Goal: Information Seeking & Learning: Learn about a topic

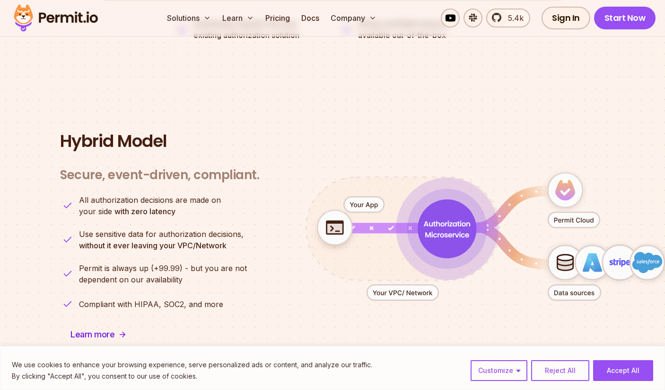
scroll to position [2264, 0]
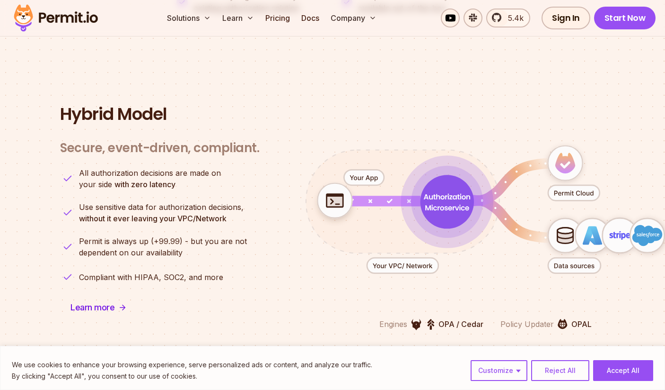
click at [66, 11] on img at bounding box center [55, 18] width 93 height 32
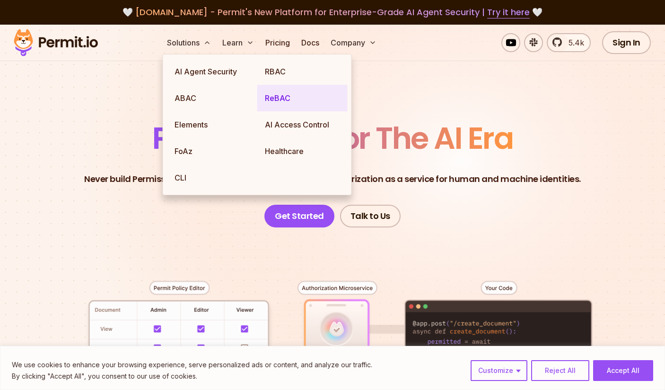
click at [270, 98] on link "ReBAC" at bounding box center [302, 98] width 90 height 27
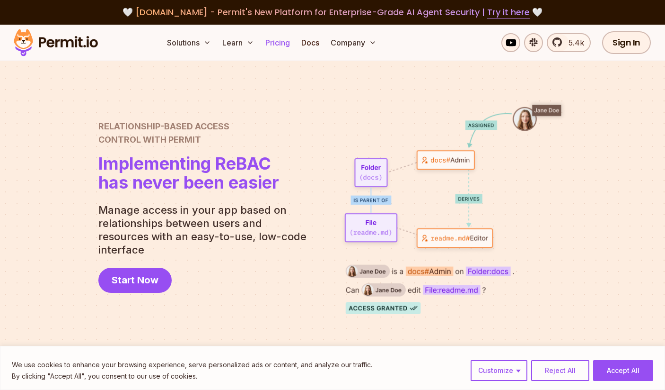
click at [280, 41] on link "Pricing" at bounding box center [278, 42] width 32 height 19
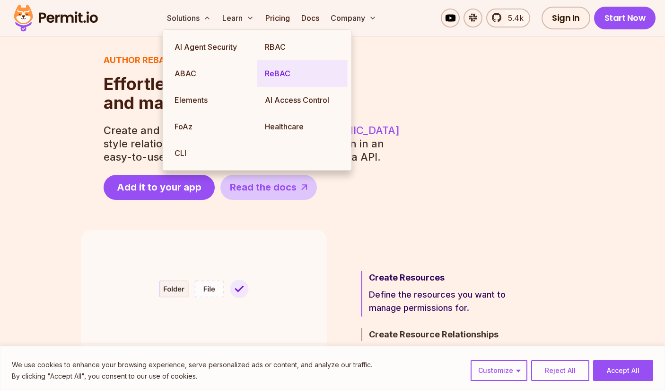
click at [290, 68] on link "ReBAC" at bounding box center [302, 73] width 90 height 27
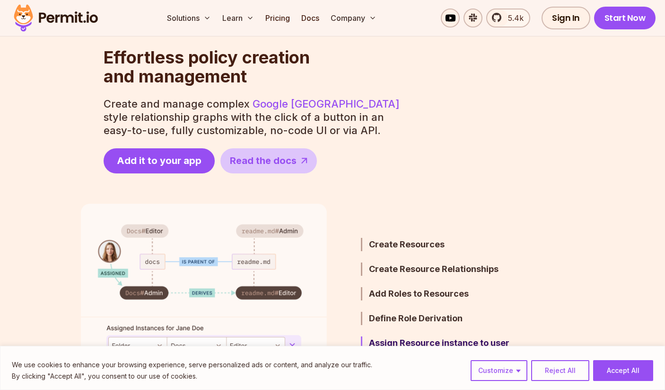
scroll to position [171, 0]
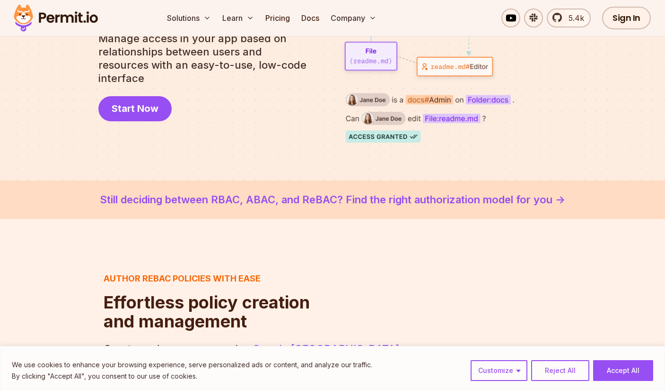
click at [378, 204] on link "Still deciding between RBAC, ABAC, and ReBAC? Find the right authorization mode…" at bounding box center [333, 200] width 620 height 16
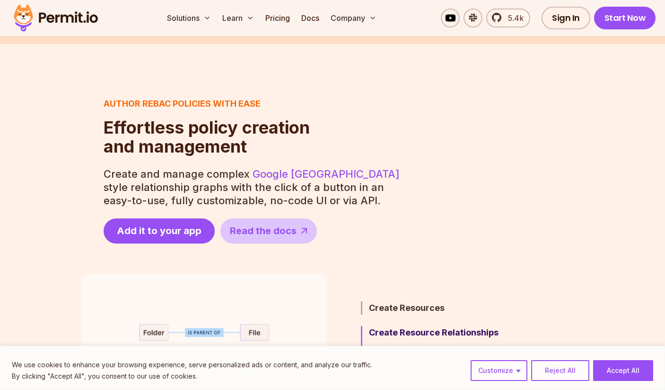
scroll to position [156, 0]
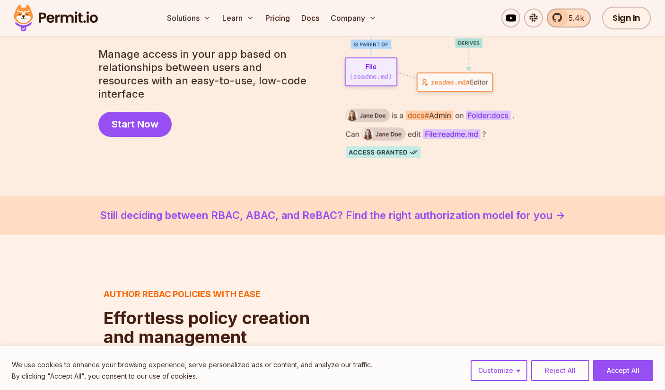
click at [578, 16] on span "5.4k" at bounding box center [573, 17] width 21 height 11
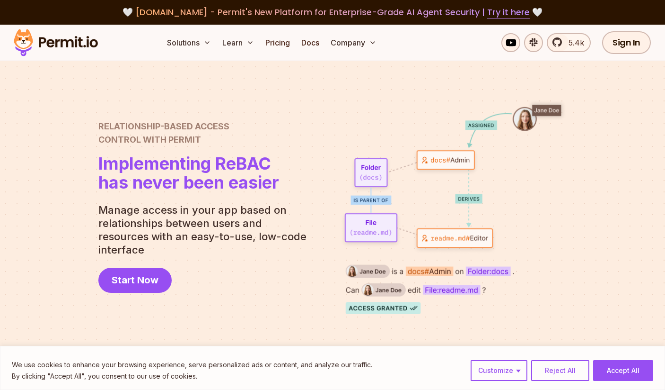
scroll to position [0, 0]
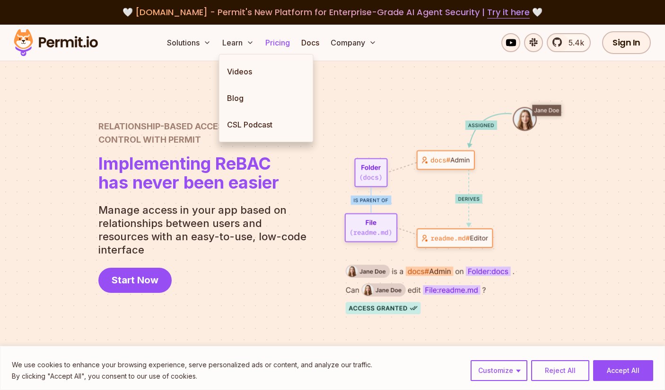
click at [287, 47] on link "Pricing" at bounding box center [278, 42] width 32 height 19
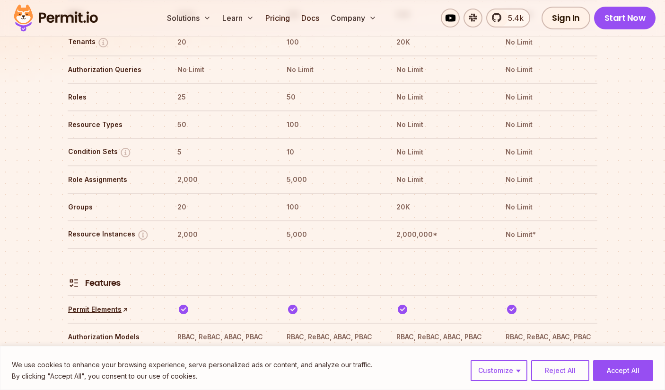
scroll to position [1094, 0]
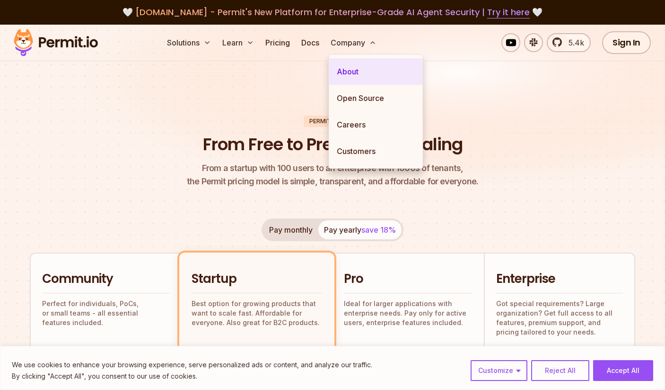
click at [353, 60] on link "About" at bounding box center [376, 71] width 94 height 27
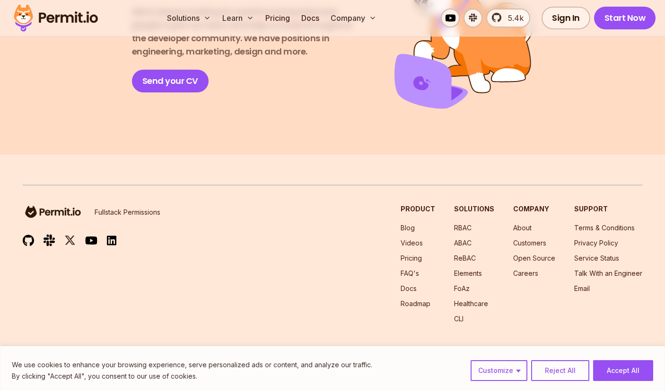
scroll to position [1729, 0]
click at [613, 368] on button "Accept All" at bounding box center [624, 370] width 60 height 21
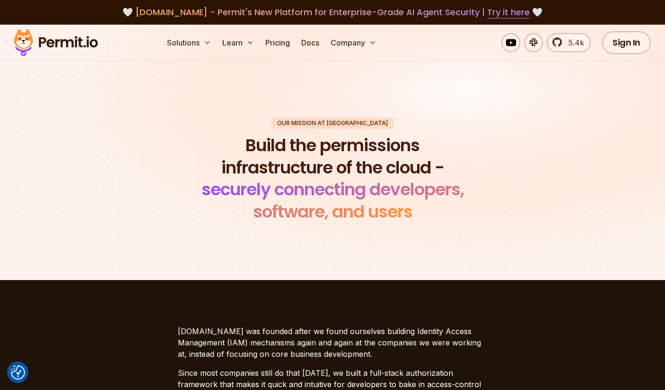
scroll to position [0, 0]
click at [284, 44] on link "Pricing" at bounding box center [278, 42] width 32 height 19
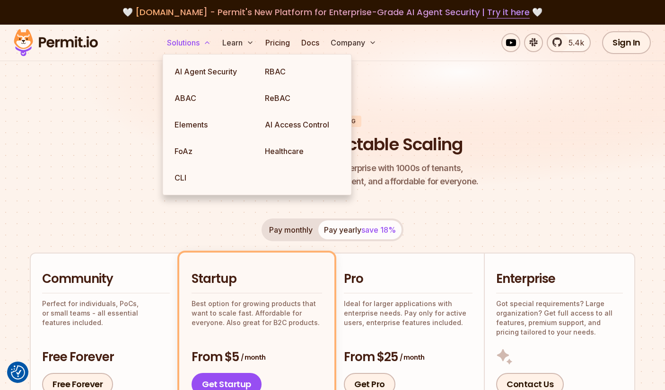
click at [202, 38] on button "Solutions" at bounding box center [189, 42] width 52 height 19
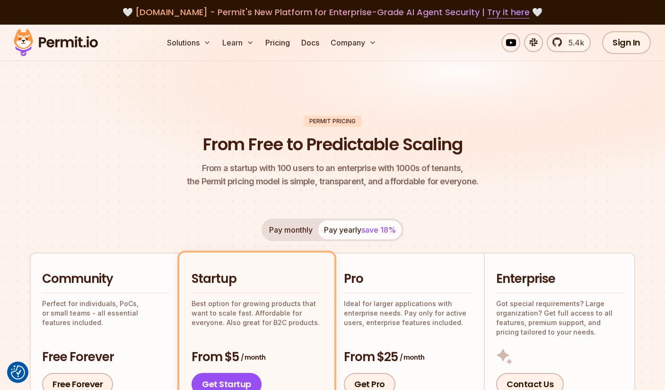
click at [59, 44] on img at bounding box center [55, 43] width 93 height 32
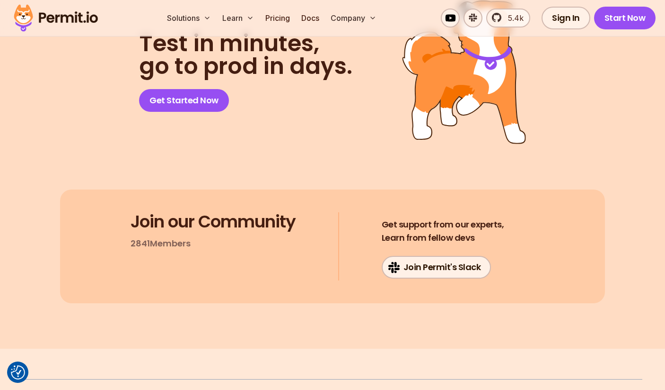
scroll to position [4853, 0]
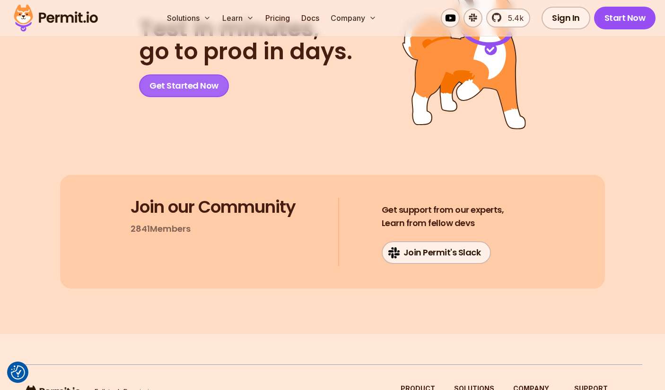
click at [226, 97] on link "Get Started Now" at bounding box center [184, 85] width 90 height 23
